Goal: Task Accomplishment & Management: Manage account settings

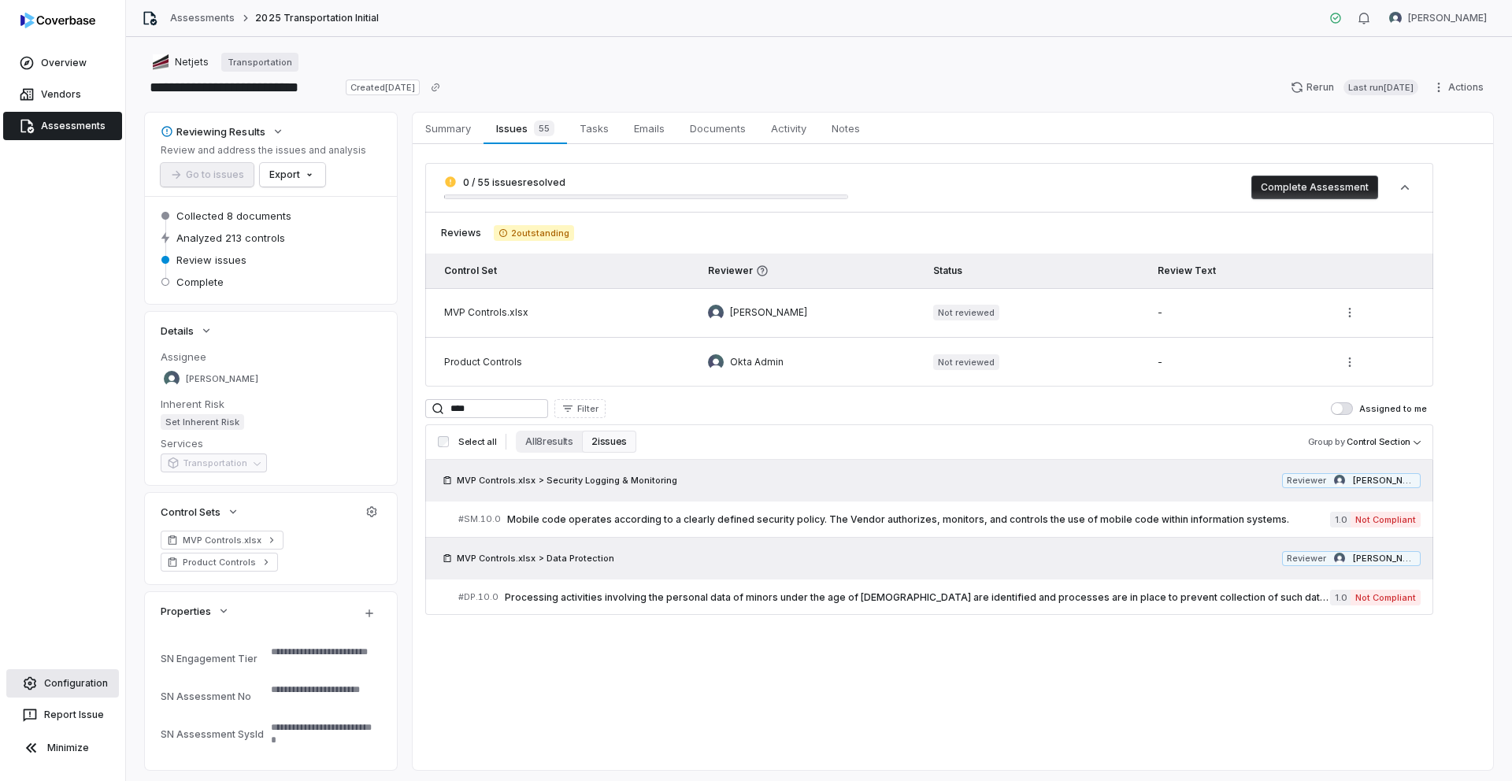
click at [59, 684] on link "Configuration" at bounding box center [62, 683] width 113 height 28
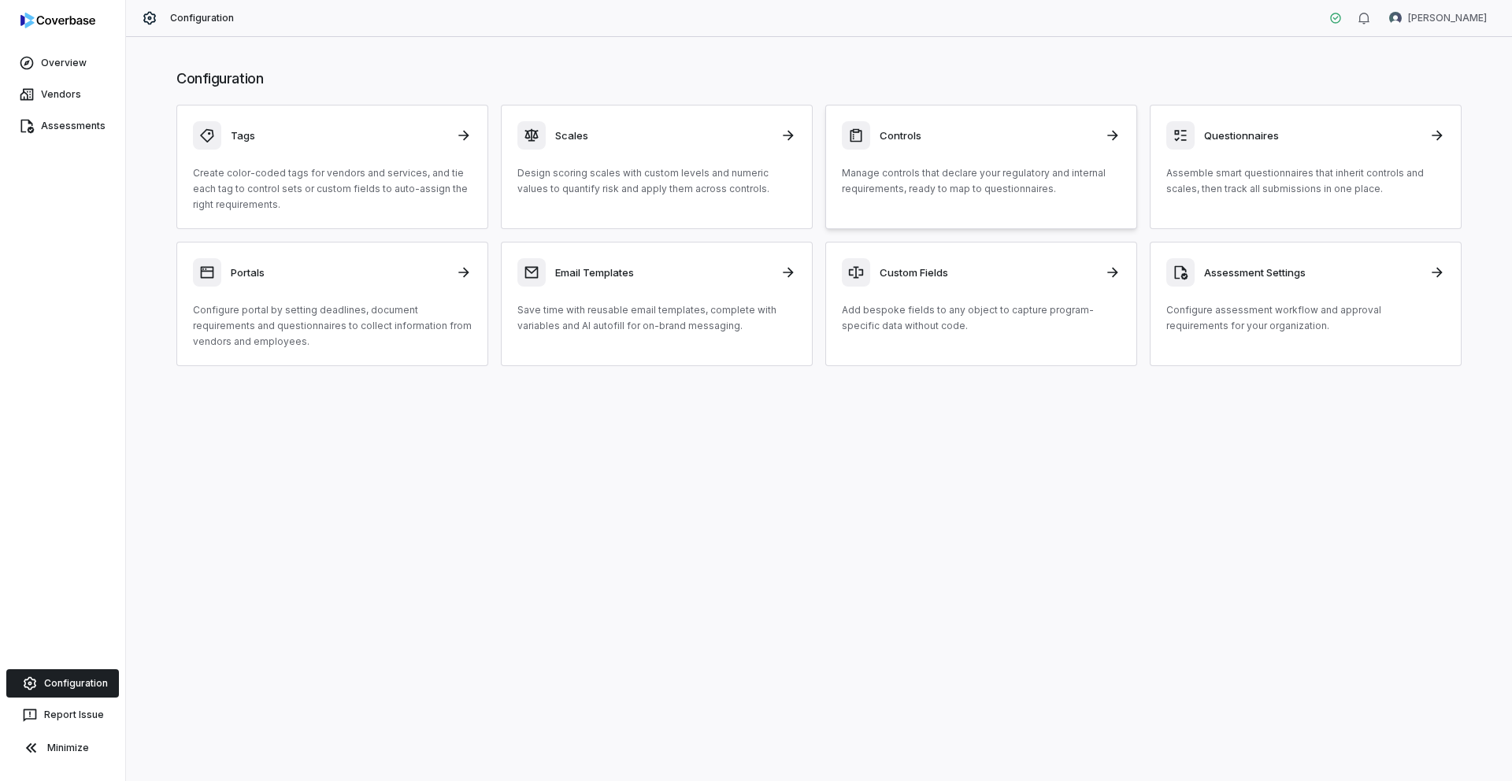
click at [977, 175] on p "Manage controls that declare your regulatory and internal requirements, ready t…" at bounding box center [981, 181] width 279 height 32
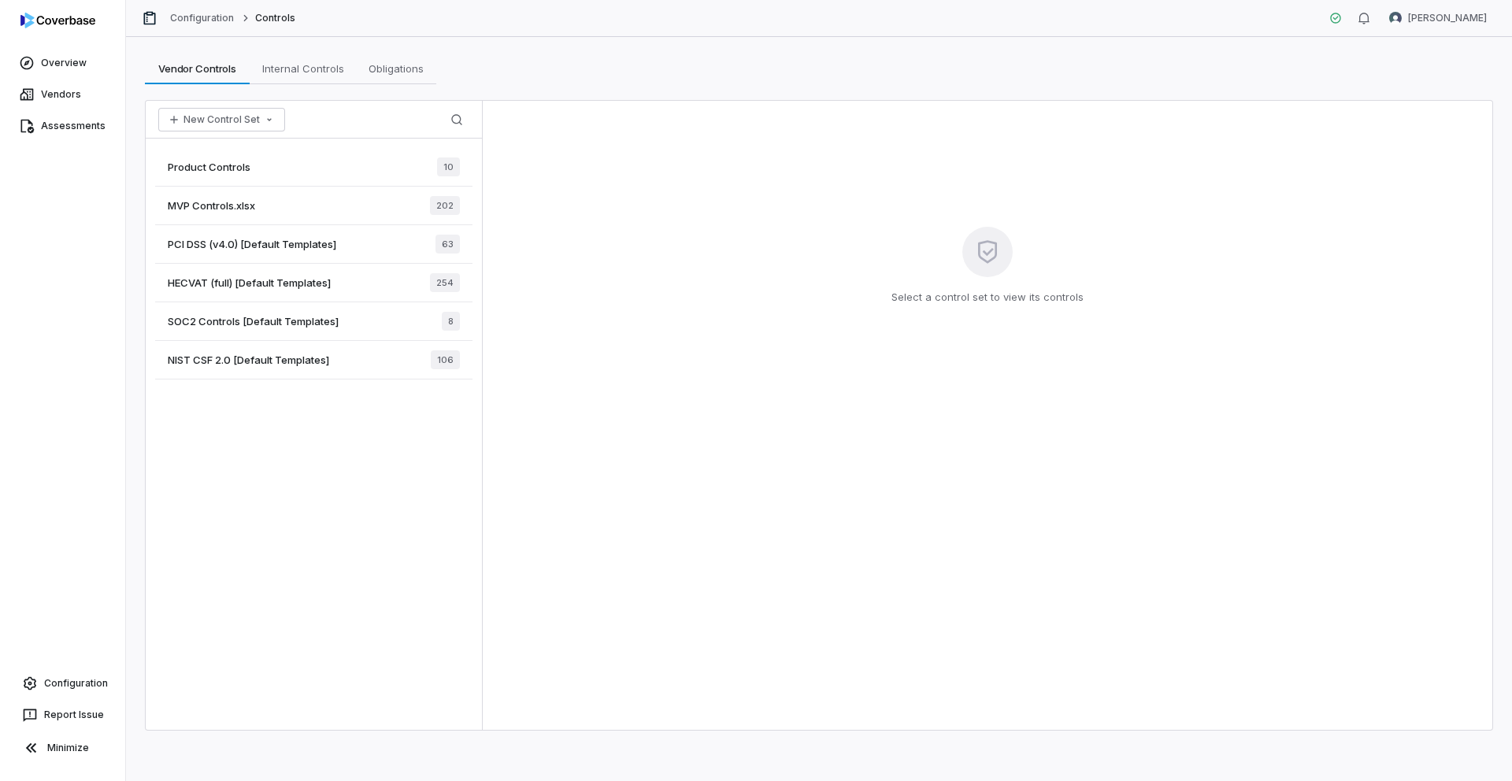
click at [298, 156] on div "Product Controls 10" at bounding box center [313, 167] width 317 height 39
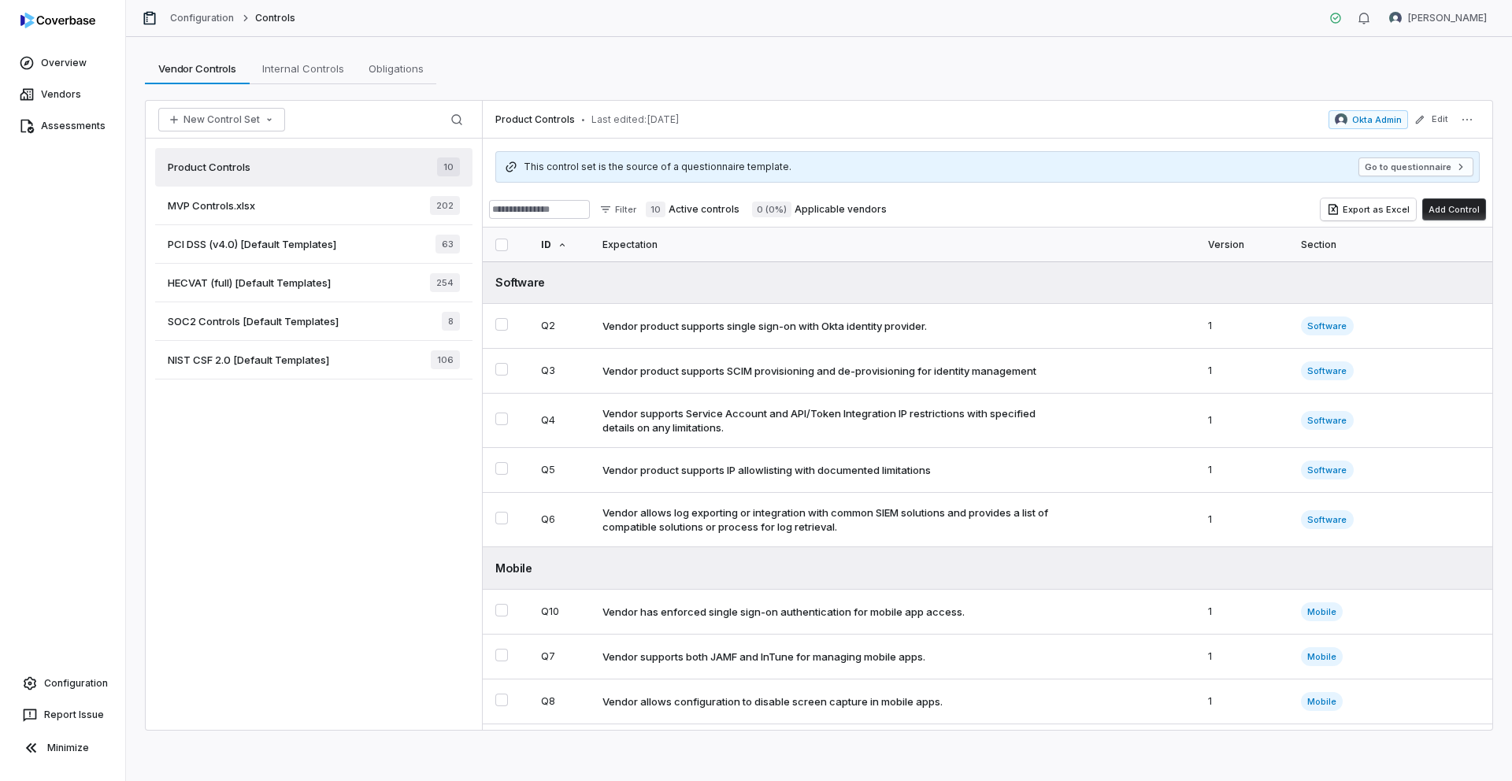
click at [276, 200] on div "MVP Controls.xlsx 202" at bounding box center [313, 206] width 317 height 39
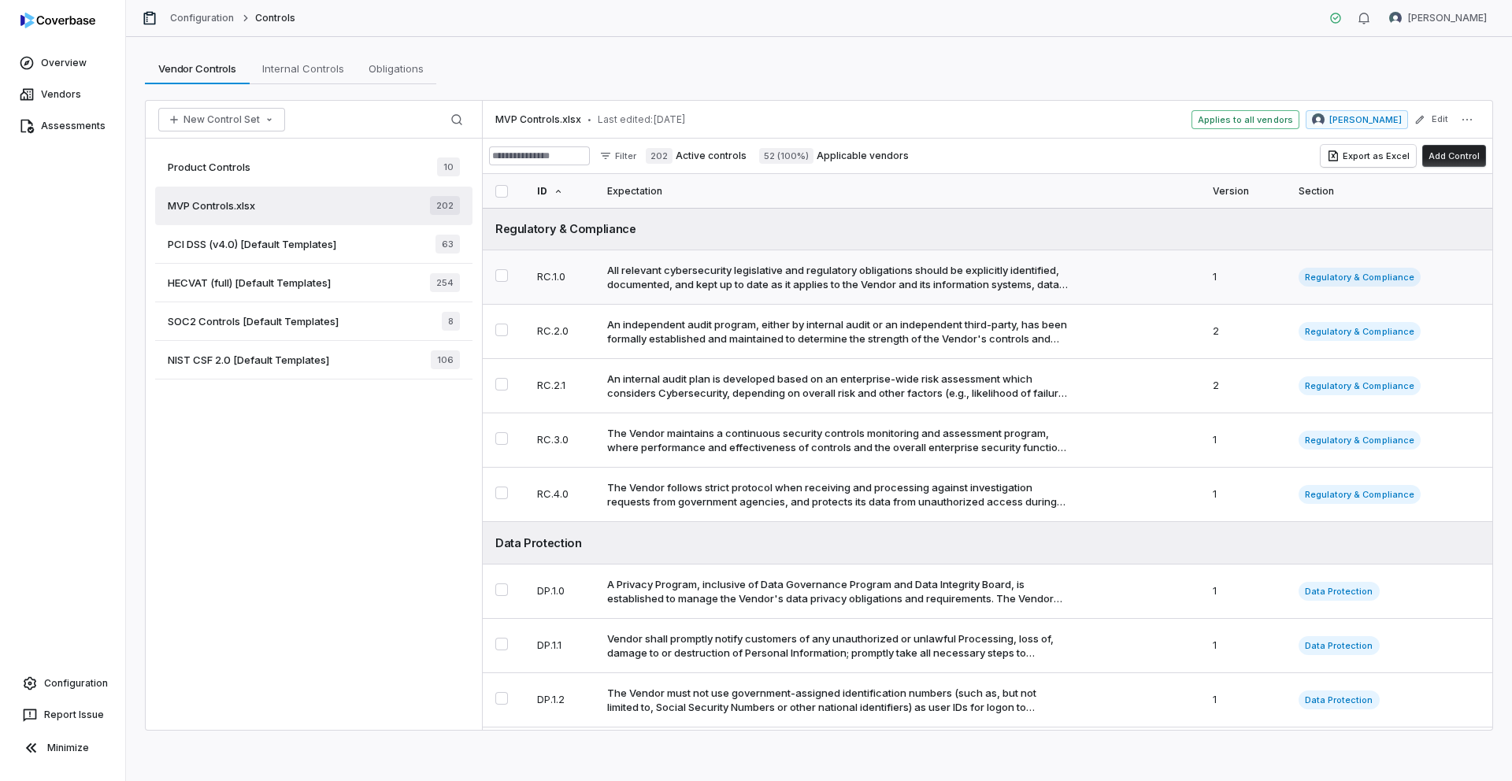
click at [717, 272] on div "All relevant cybersecurity legislative and regulatory obligations should be exp…" at bounding box center [837, 277] width 461 height 28
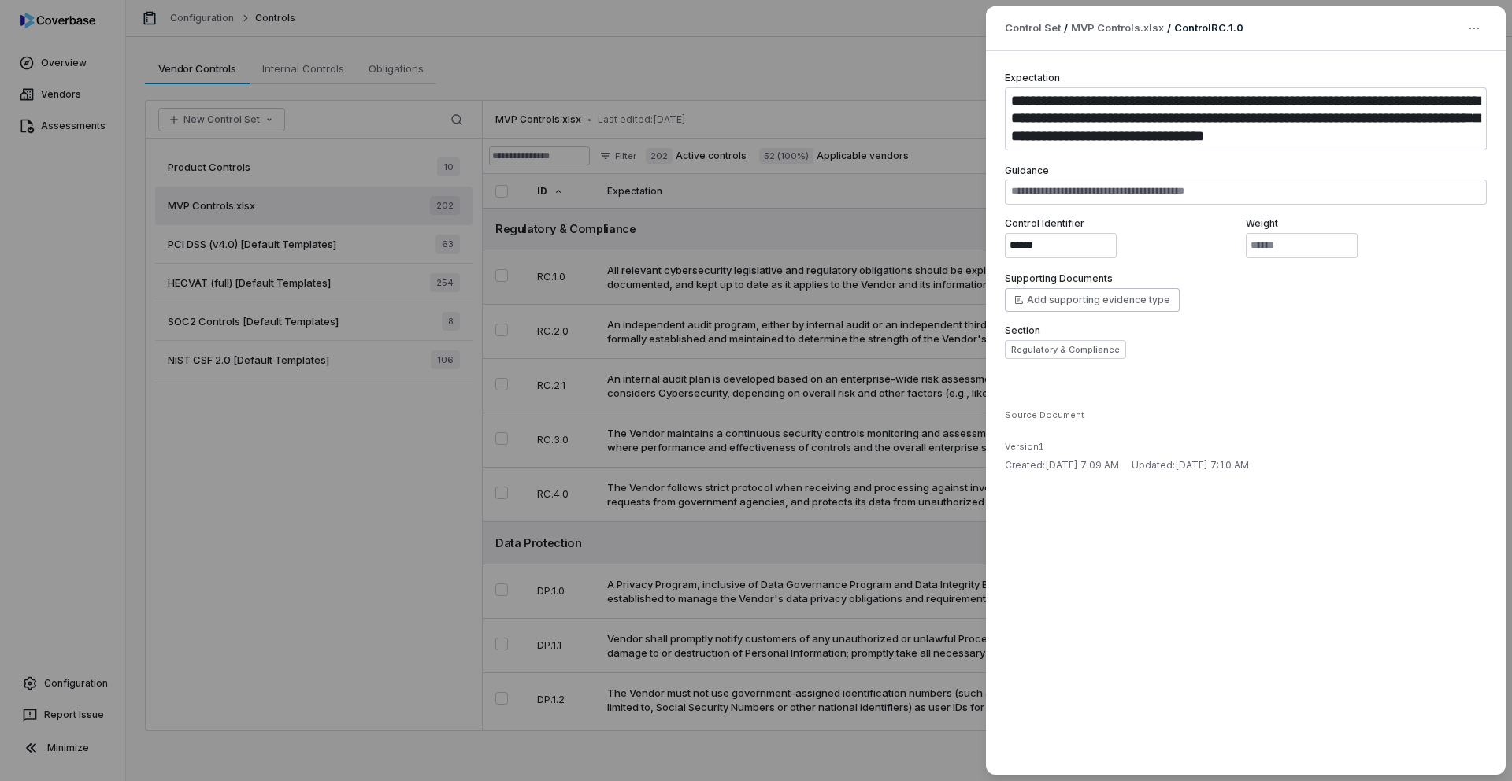
type textarea "*"
click at [876, 202] on div "**********" at bounding box center [756, 390] width 1512 height 781
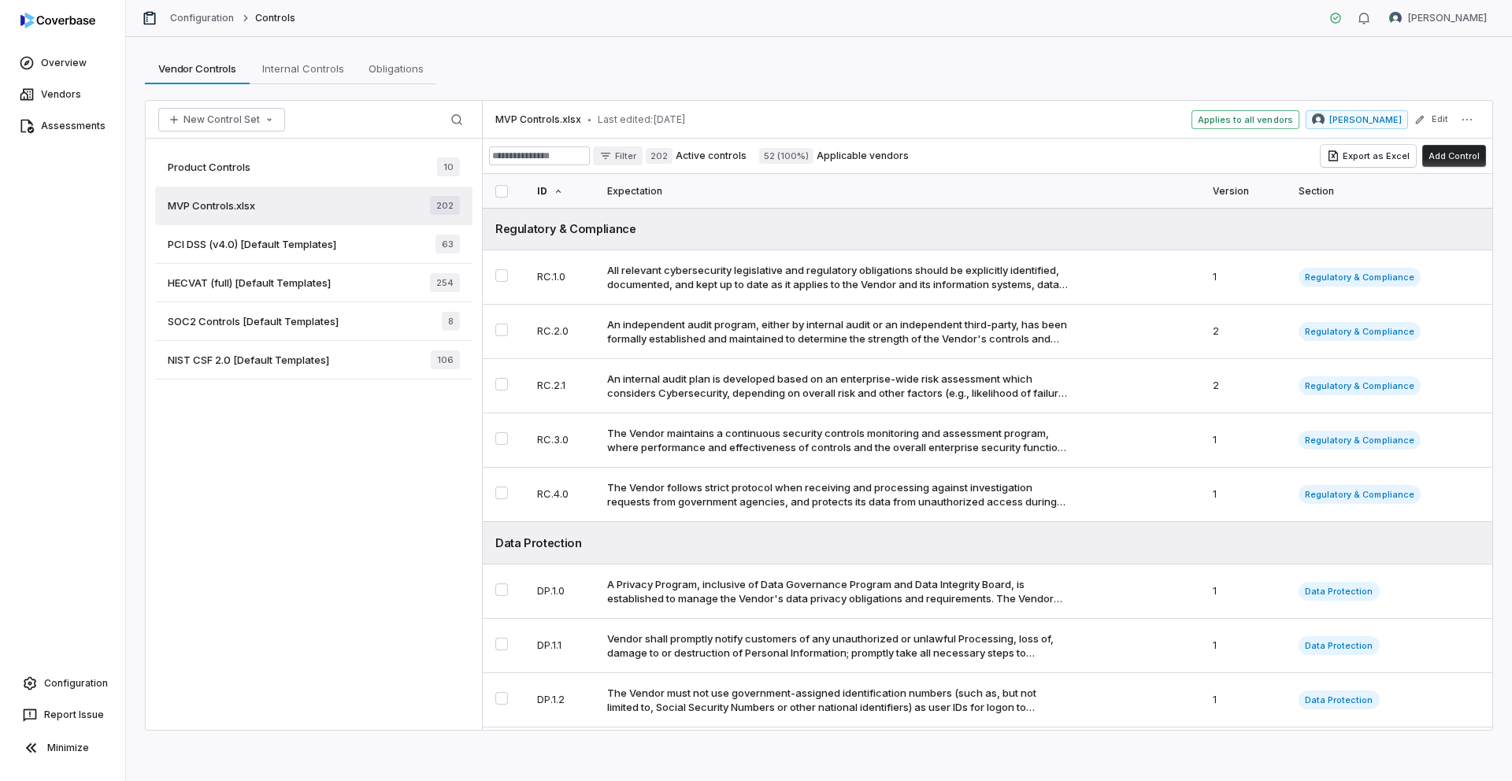
click at [634, 158] on html "Overview Vendors Assessments Configuration Report Issue Minimize Configuration …" at bounding box center [756, 390] width 1512 height 781
click at [932, 239] on html "Overview Vendors Assessments Configuration Report Issue Minimize Configuration …" at bounding box center [756, 390] width 1512 height 781
